Goal: Check status

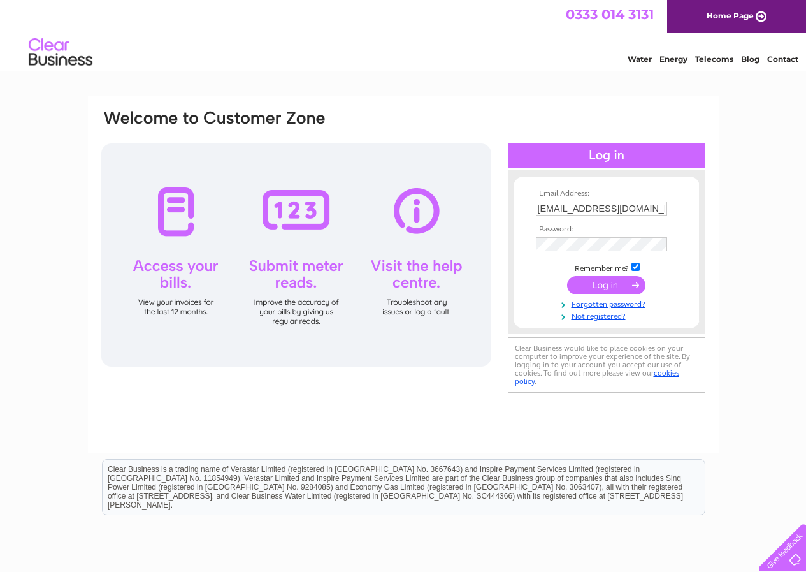
scroll to position [0, 21]
click at [591, 290] on input "submit" at bounding box center [606, 286] width 78 height 18
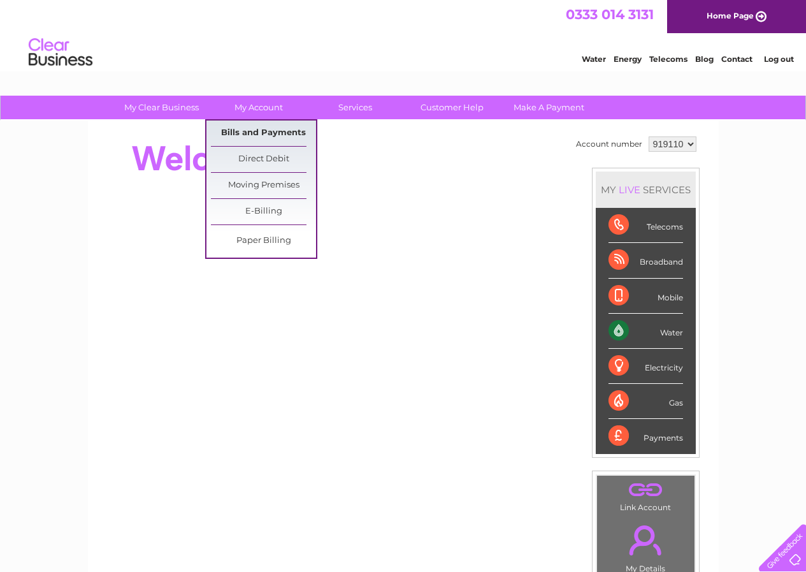
click at [250, 133] on link "Bills and Payments" at bounding box center [263, 132] width 105 height 25
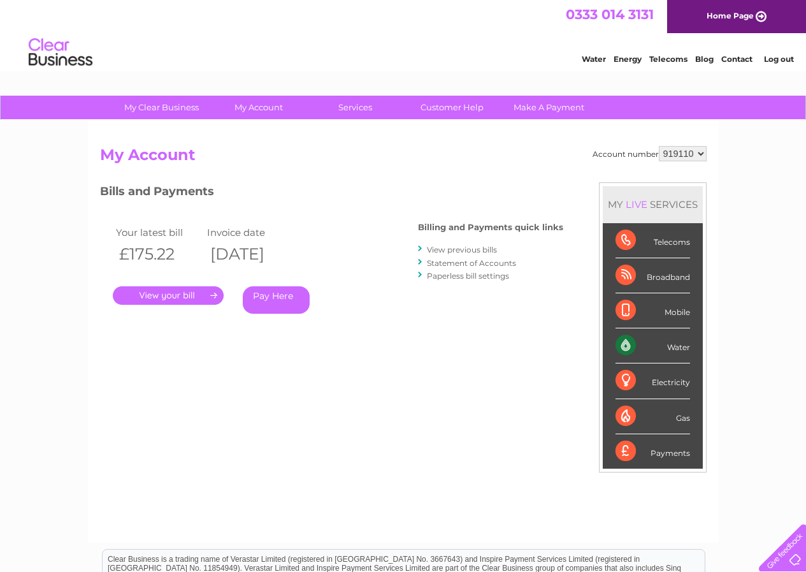
click at [166, 296] on link "." at bounding box center [168, 295] width 111 height 18
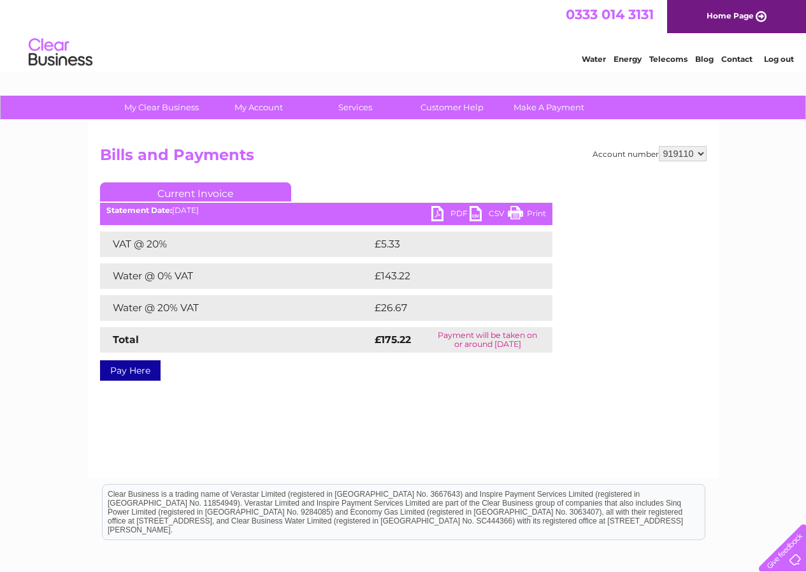
click at [459, 217] on link "PDF" at bounding box center [450, 215] width 38 height 18
